Goal: Navigation & Orientation: Understand site structure

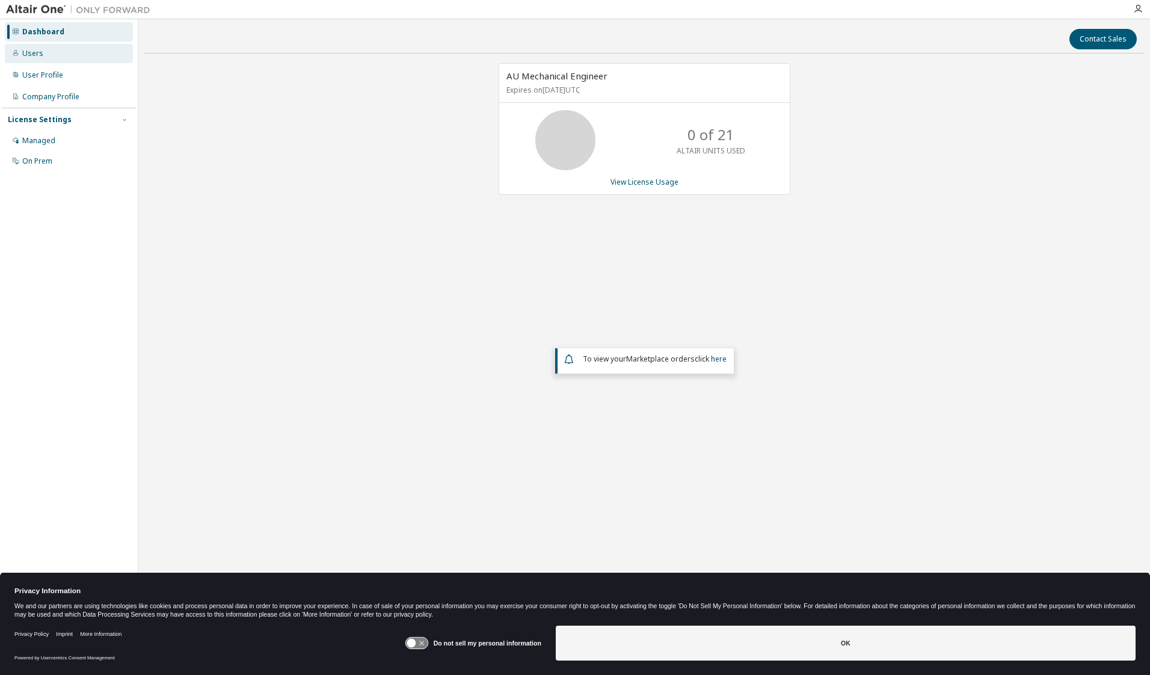
click at [37, 50] on div "Users" at bounding box center [32, 54] width 21 height 10
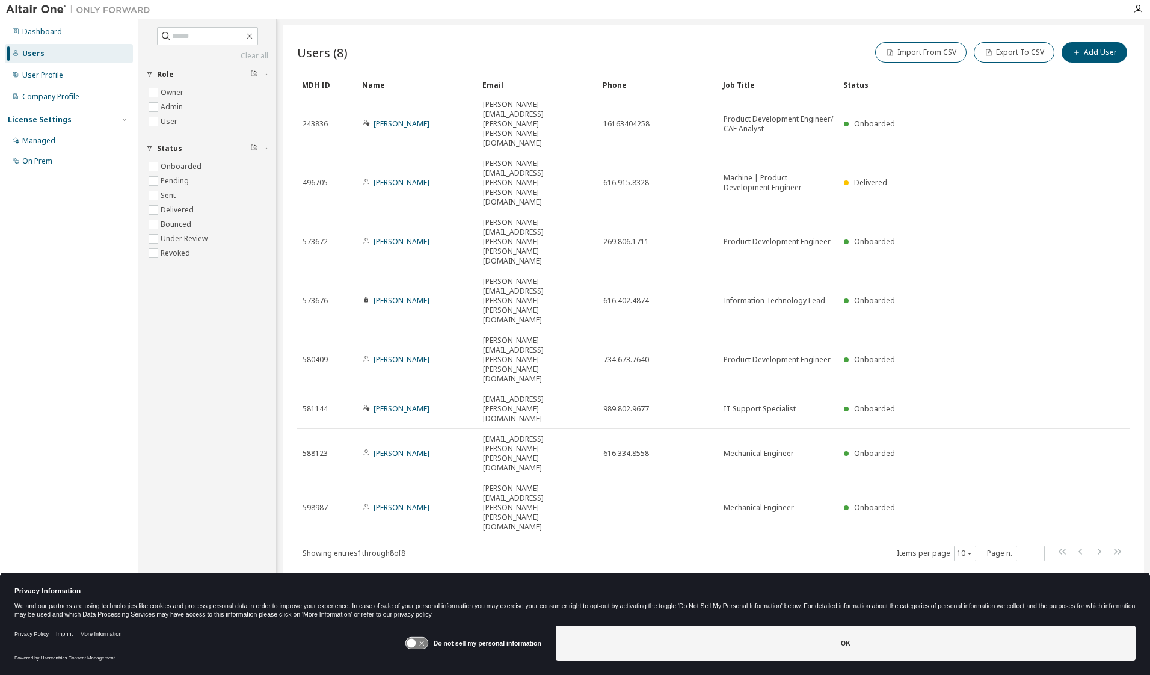
click at [31, 10] on img at bounding box center [81, 10] width 150 height 12
click at [38, 32] on div "Dashboard" at bounding box center [42, 32] width 40 height 10
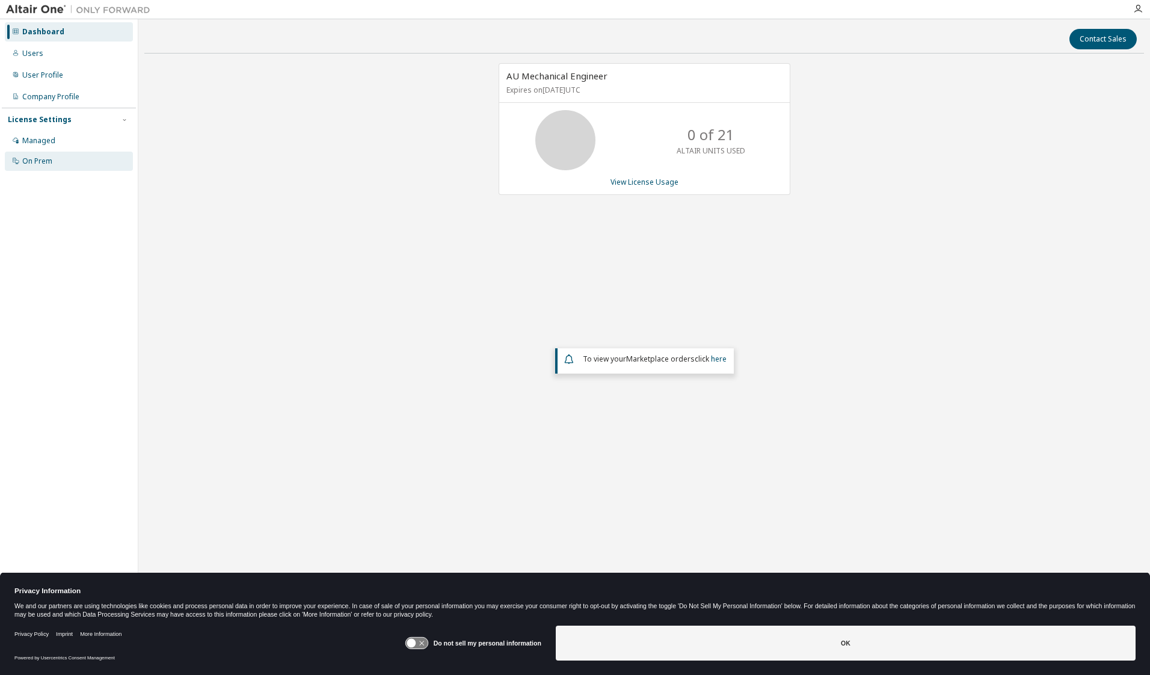
click at [38, 161] on div "On Prem" at bounding box center [37, 161] width 30 height 10
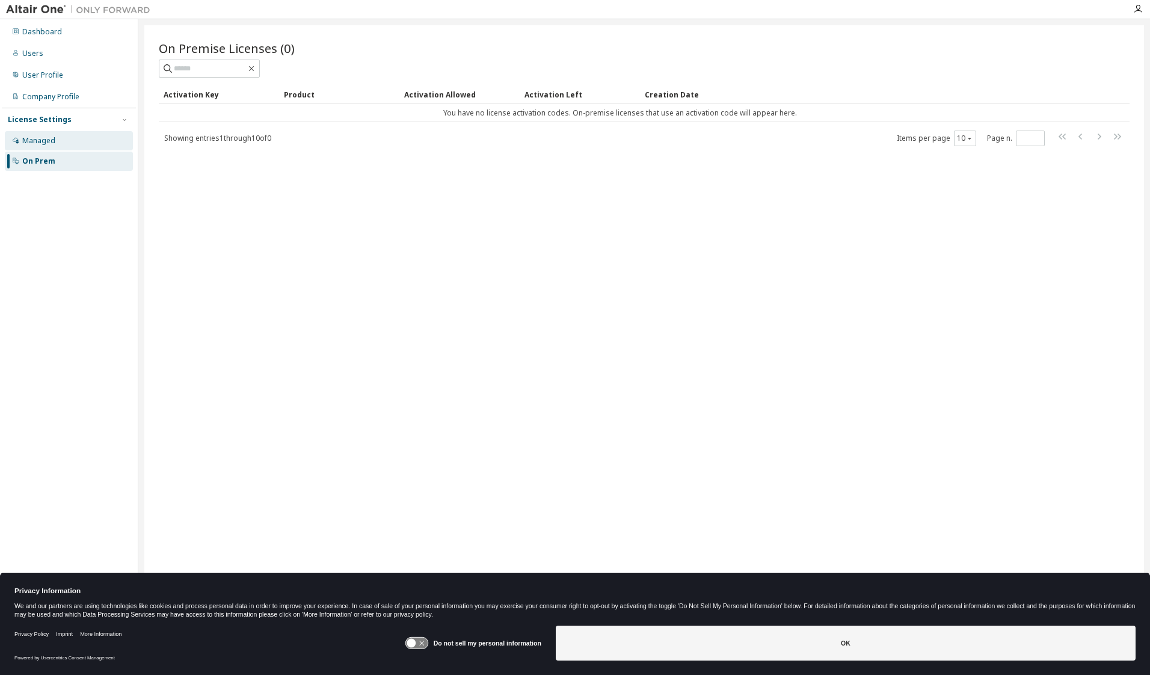
click at [53, 142] on div "Managed" at bounding box center [38, 141] width 33 height 10
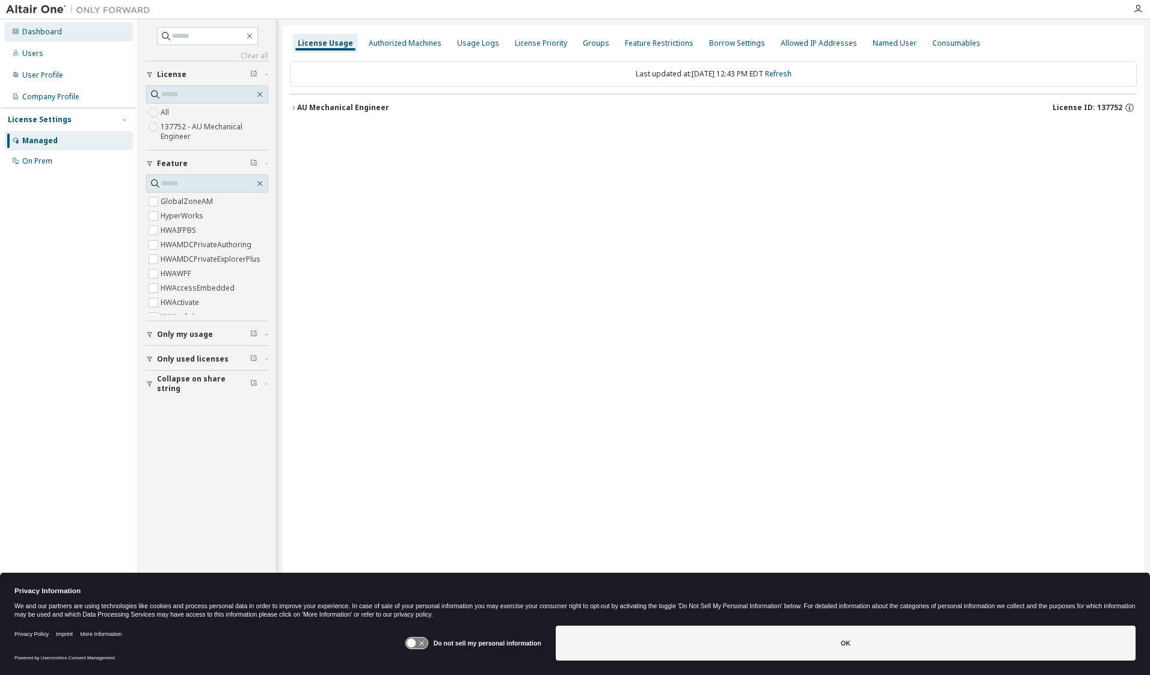
click at [36, 29] on div "Dashboard" at bounding box center [42, 32] width 40 height 10
